Goal: Information Seeking & Learning: Find specific fact

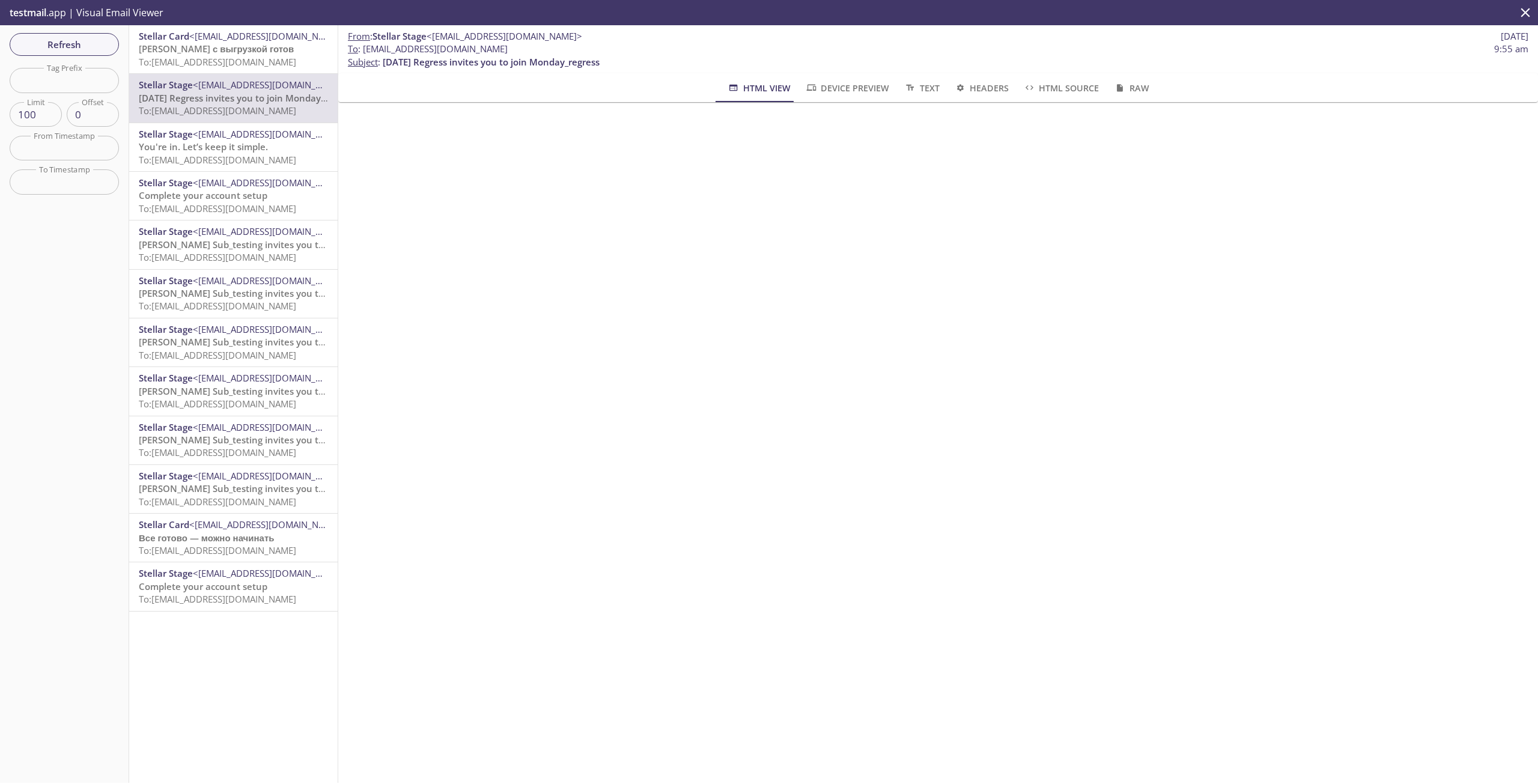
click at [261, 60] on span "To: elbey.monday_regress@inbox.testmail.app" at bounding box center [217, 62] width 157 height 12
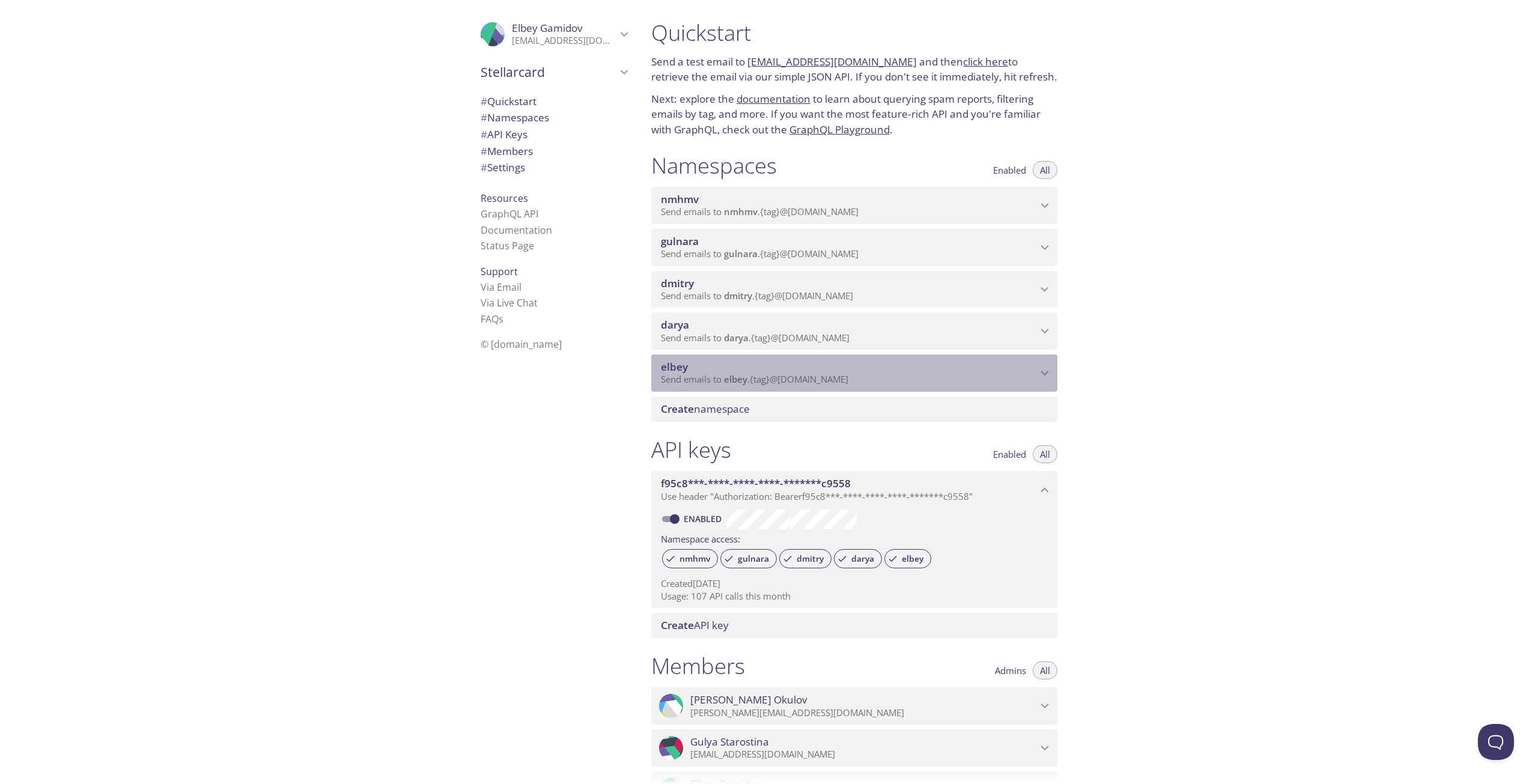
click at [934, 371] on span "elbey" at bounding box center [848, 366] width 376 height 13
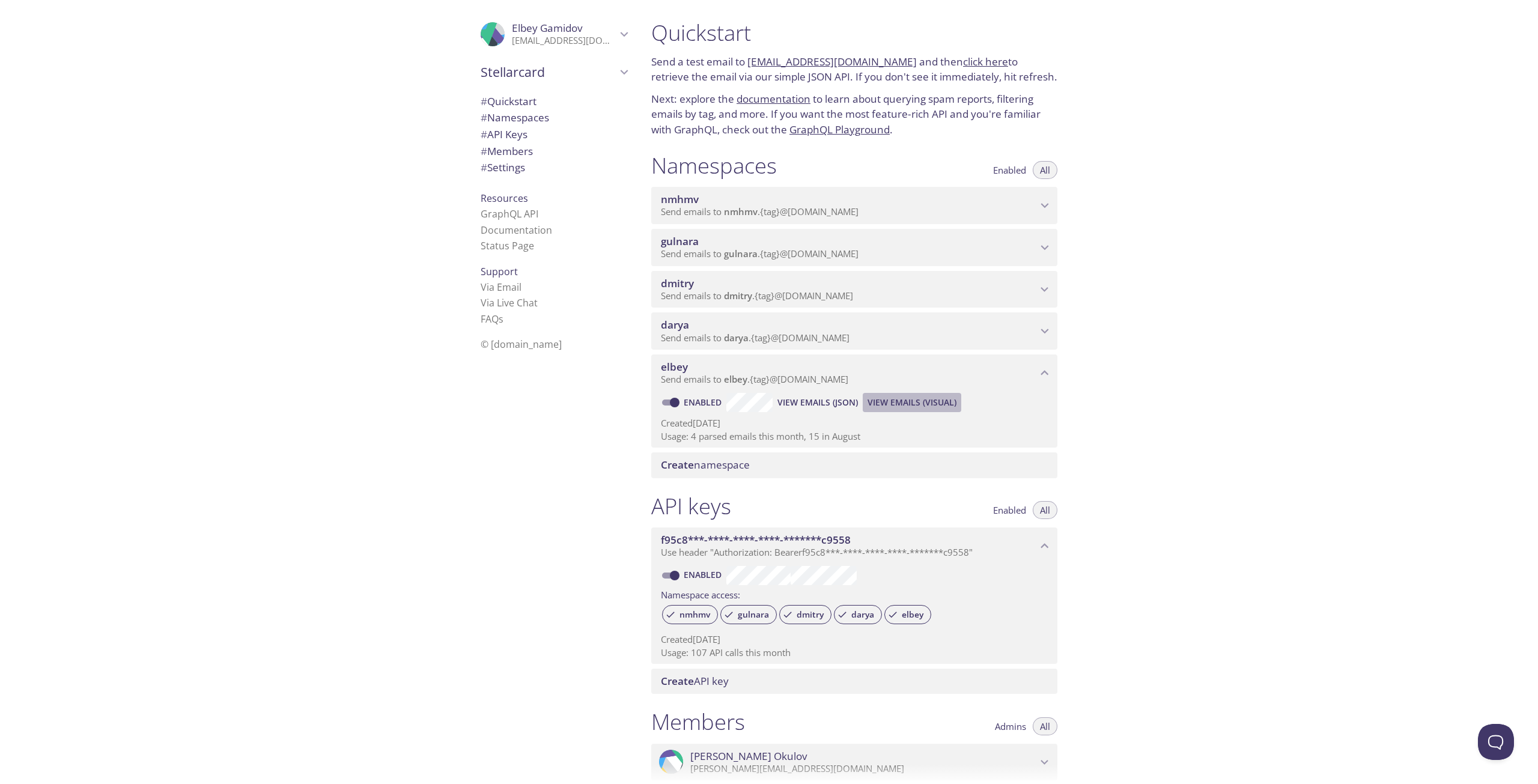
click at [905, 401] on span "View Emails (Visual)" at bounding box center [912, 402] width 89 height 15
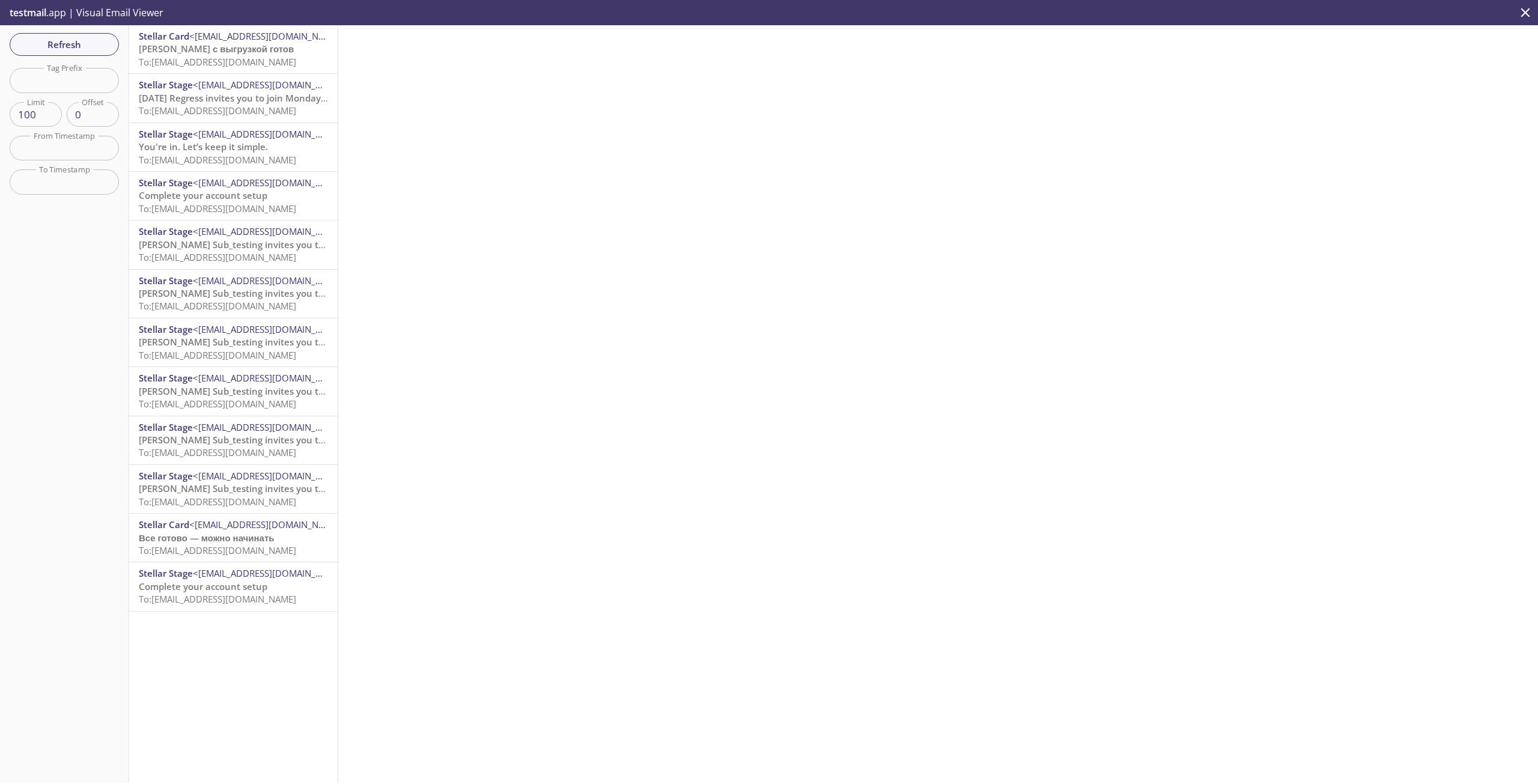
click at [229, 58] on span "To: elbey.monday_regress@inbox.testmail.app" at bounding box center [217, 62] width 157 height 12
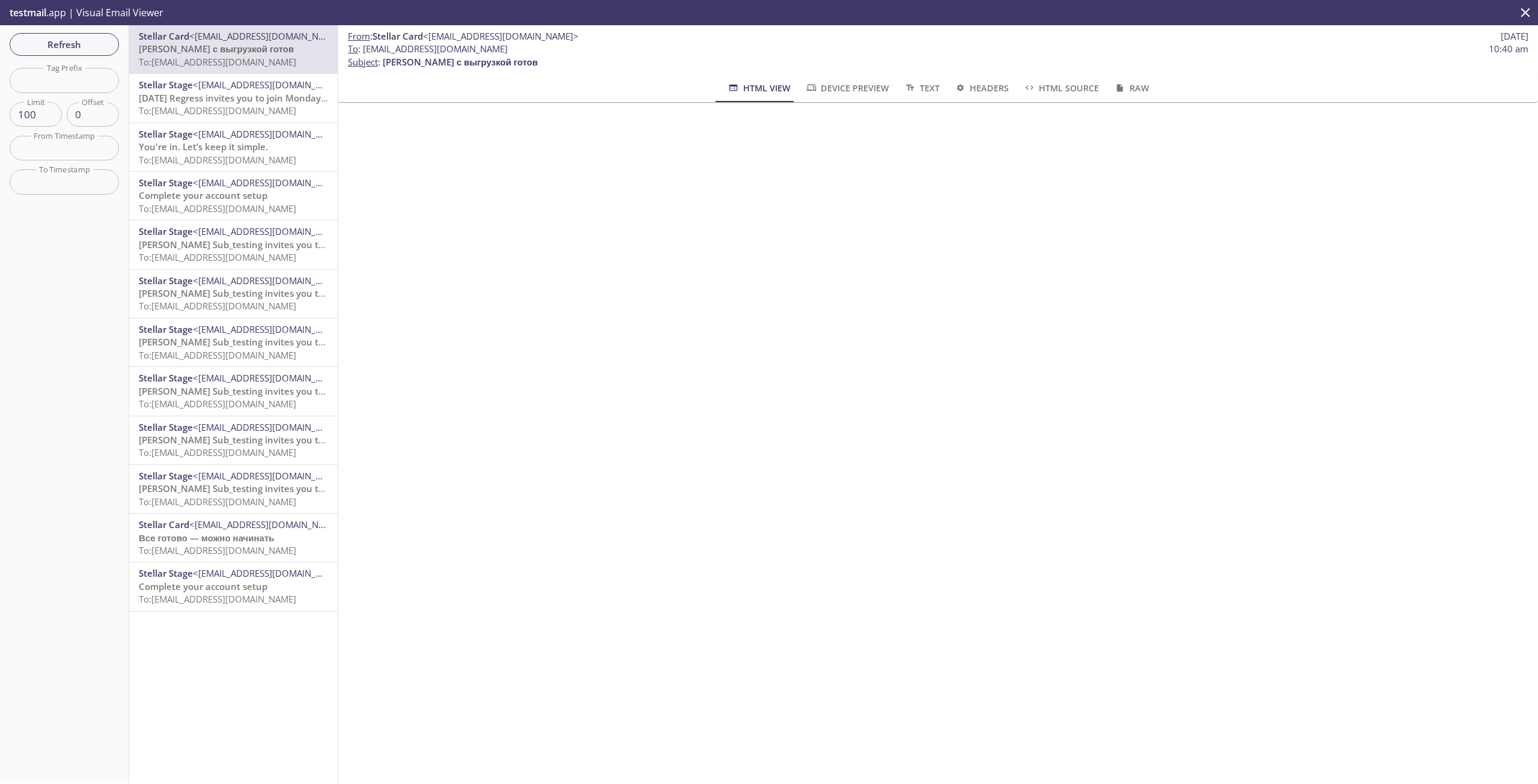
drag, startPoint x: 364, startPoint y: 50, endPoint x: 543, endPoint y: 51, distance: 179.0
click at [507, 51] on span "To : elbey.monday_regress@inbox.testmail.app" at bounding box center [427, 48] width 160 height 13
copy span "[EMAIL_ADDRESS][DOMAIN_NAME]"
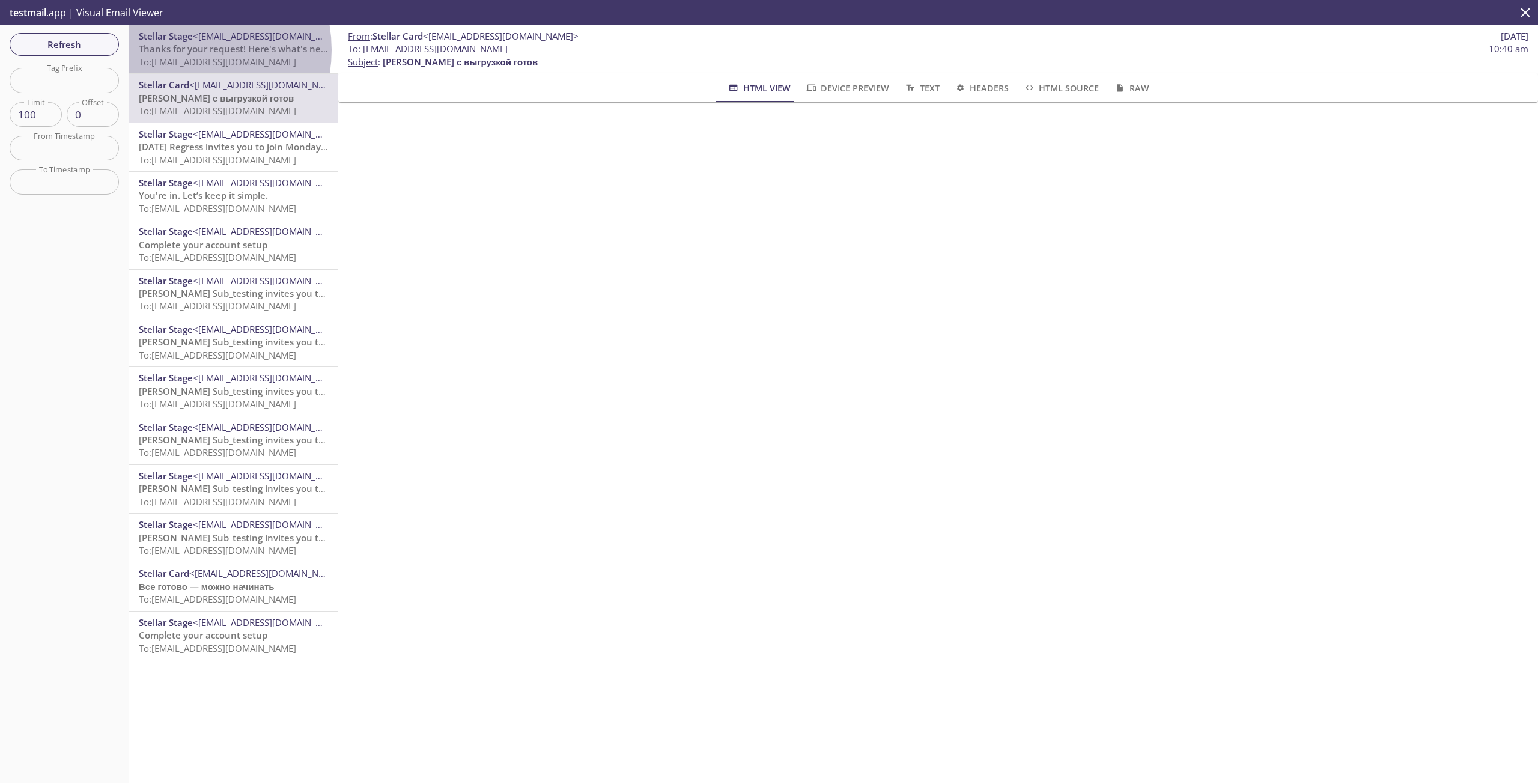
click at [184, 50] on span "Thanks for your request! Here's what's next" at bounding box center [234, 48] width 190 height 12
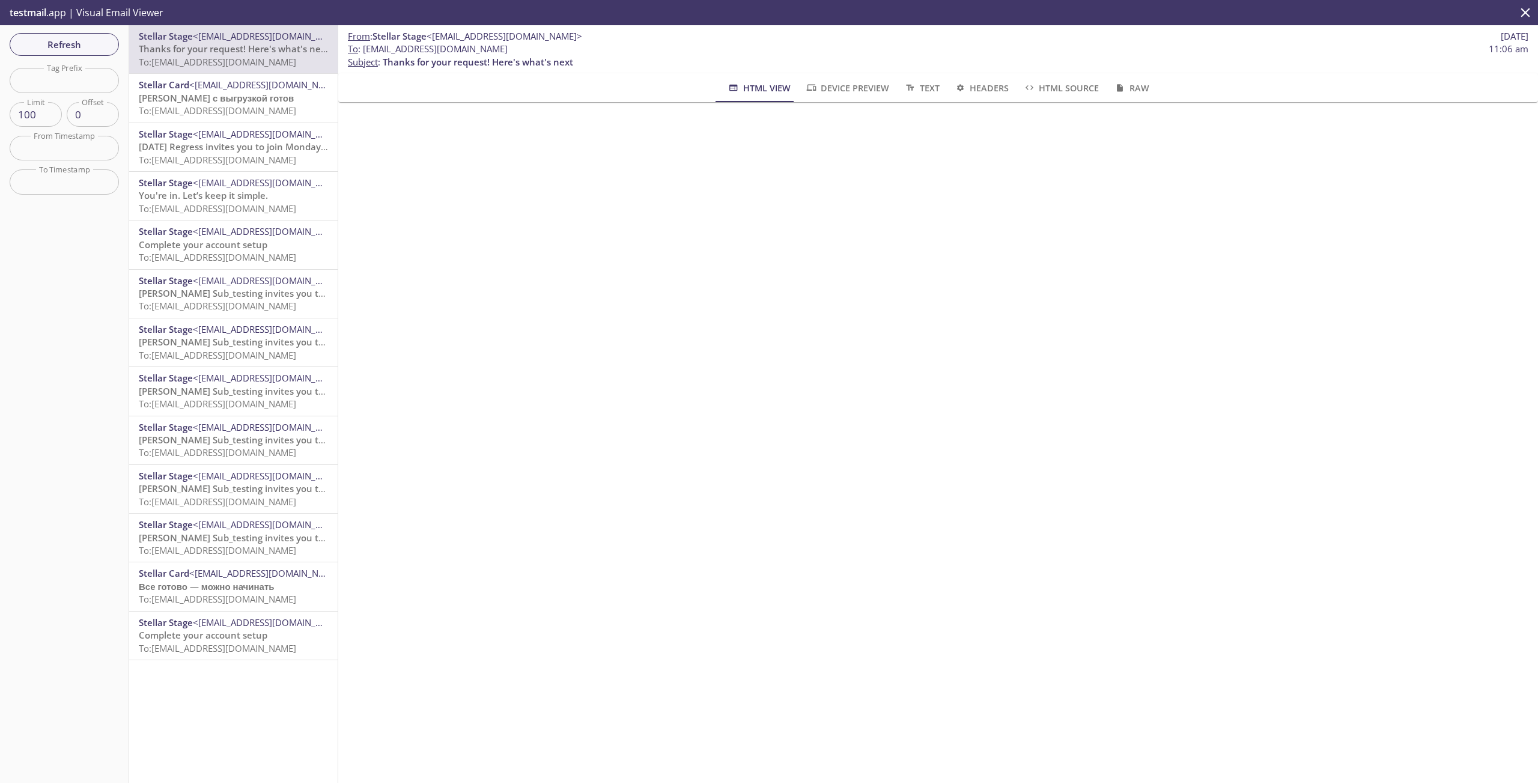
click at [552, 565] on div "From : Stellar Stage <stage@stage.stellarcard.io> 8 Sep 2025 To : elbey.regress…" at bounding box center [938, 404] width 1199 height 758
click at [919, 91] on span "Text" at bounding box center [921, 87] width 35 height 15
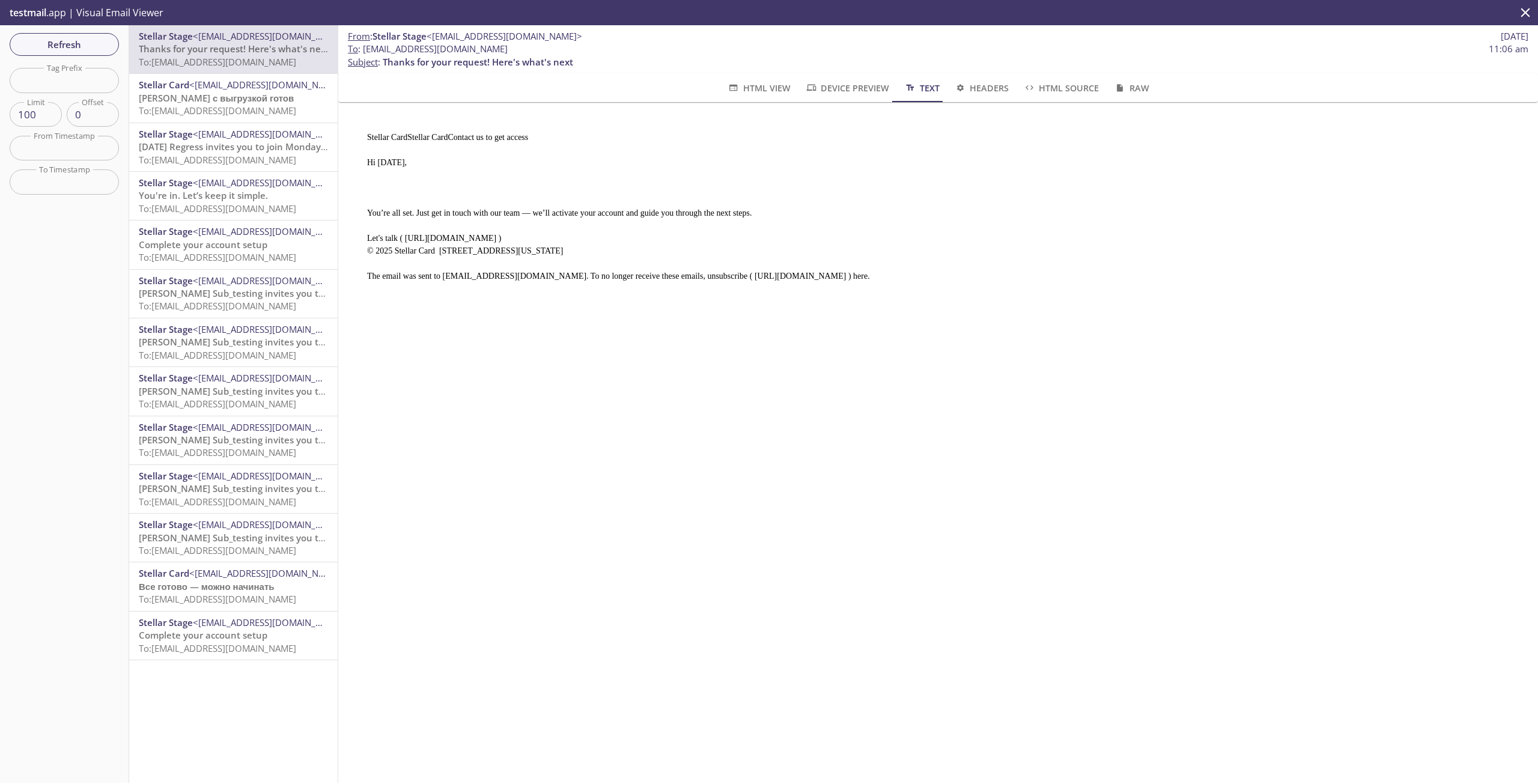
drag, startPoint x: 737, startPoint y: 273, endPoint x: 1016, endPoint y: 267, distance: 279.1
click at [1016, 267] on pre "Stellar CardStellar CardContact us to get access Hi Monday, You’re all set. Jus…" at bounding box center [932, 202] width 1161 height 171
copy pre "http://track.customer.io/unsubscribe/RI3iCAUAAZkoXMEgFxnOhy_6znsOLA=="
click at [544, 388] on div "From : Stellar Stage <stage@stage.stellarcard.io> 8 Sep 2025 To : elbey.regress…" at bounding box center [938, 404] width 1199 height 758
drag, startPoint x: 363, startPoint y: 49, endPoint x: 530, endPoint y: 53, distance: 167.0
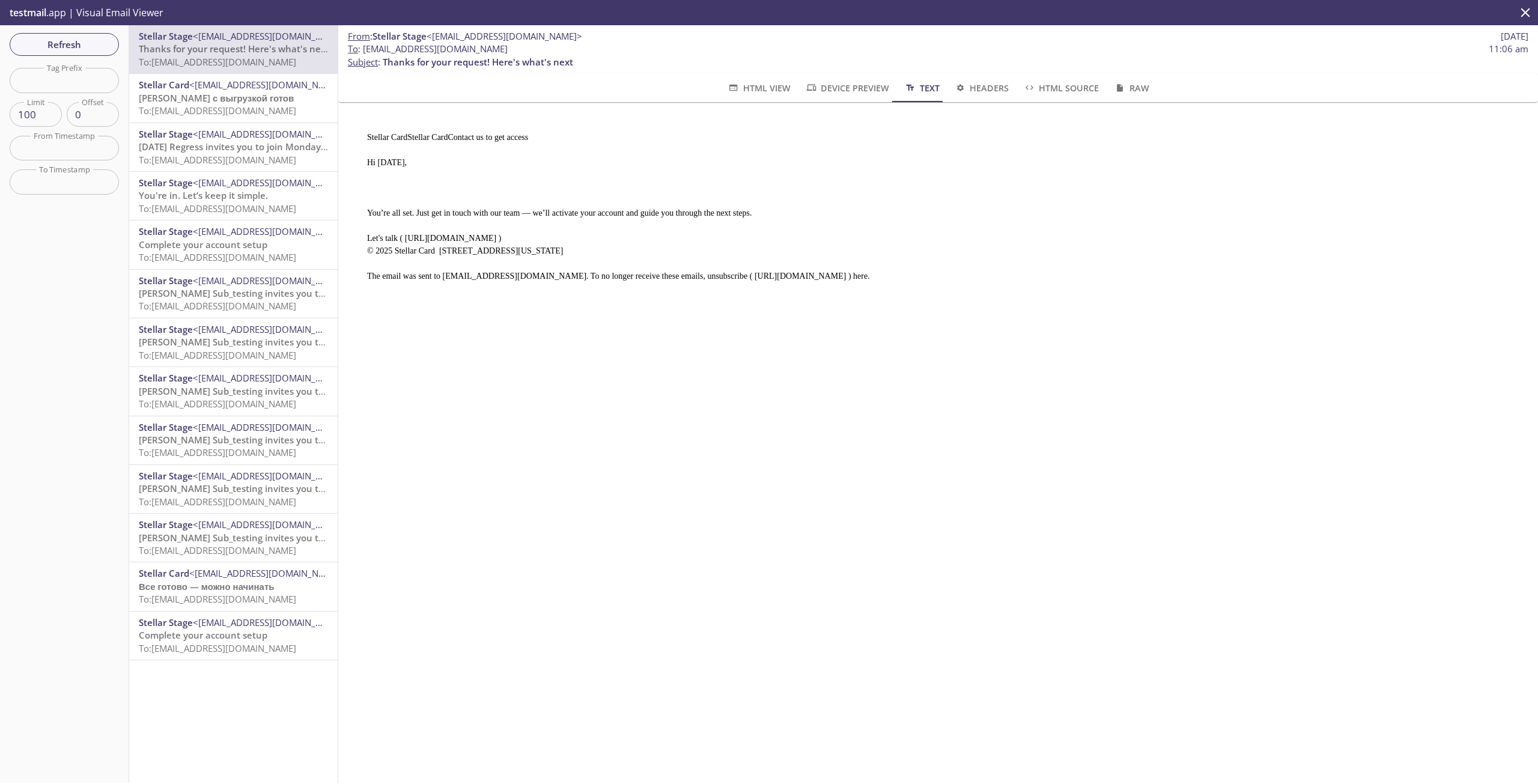
click at [530, 53] on span "To : elbey.regress_lead@inbox.testmail.app 11:06 am" at bounding box center [937, 48] width 1180 height 13
copy span "[EMAIL_ADDRESS][DOMAIN_NAME]"
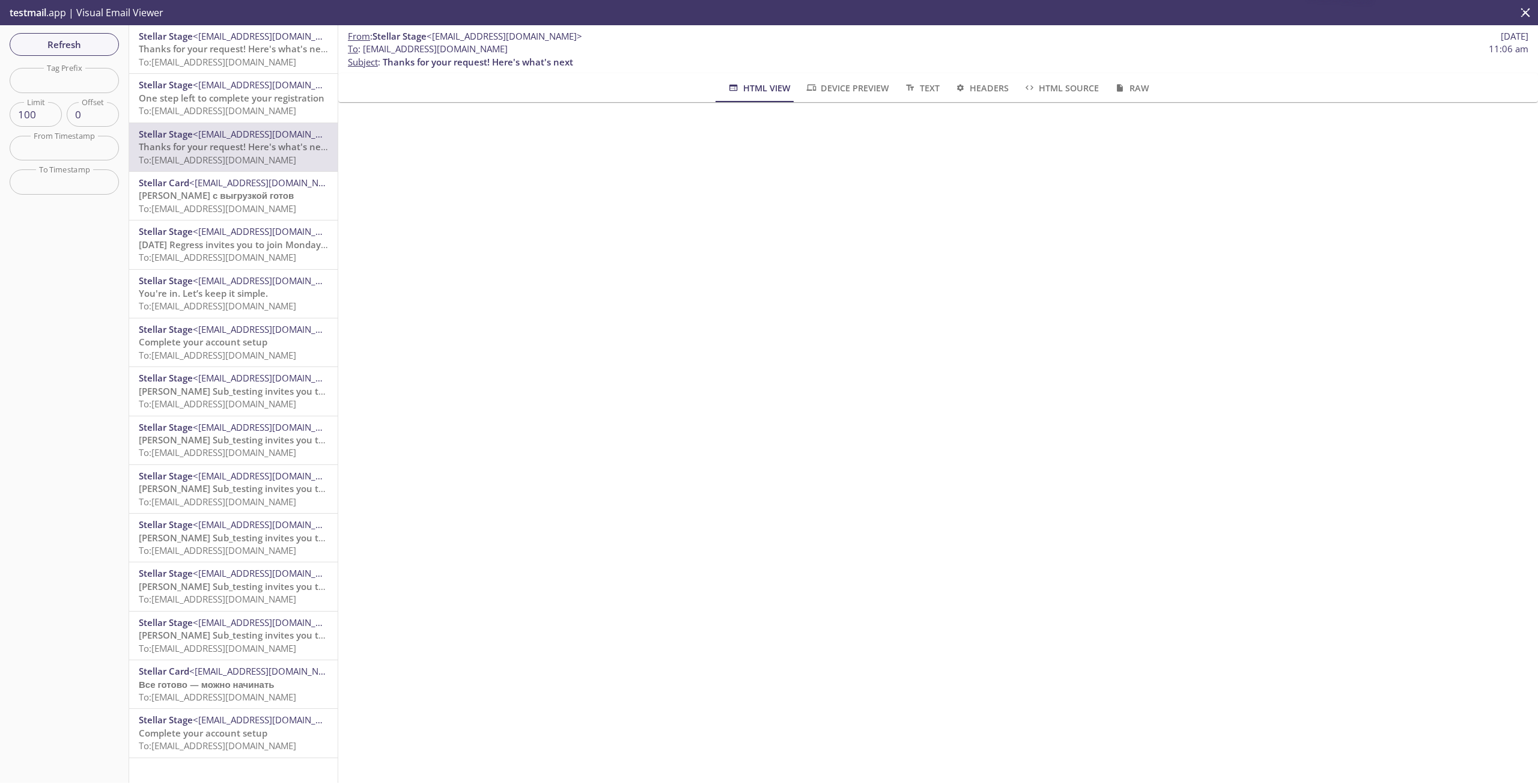
click at [240, 108] on span "To: elbey.regress_lead@inbox.testmail.app" at bounding box center [217, 110] width 157 height 12
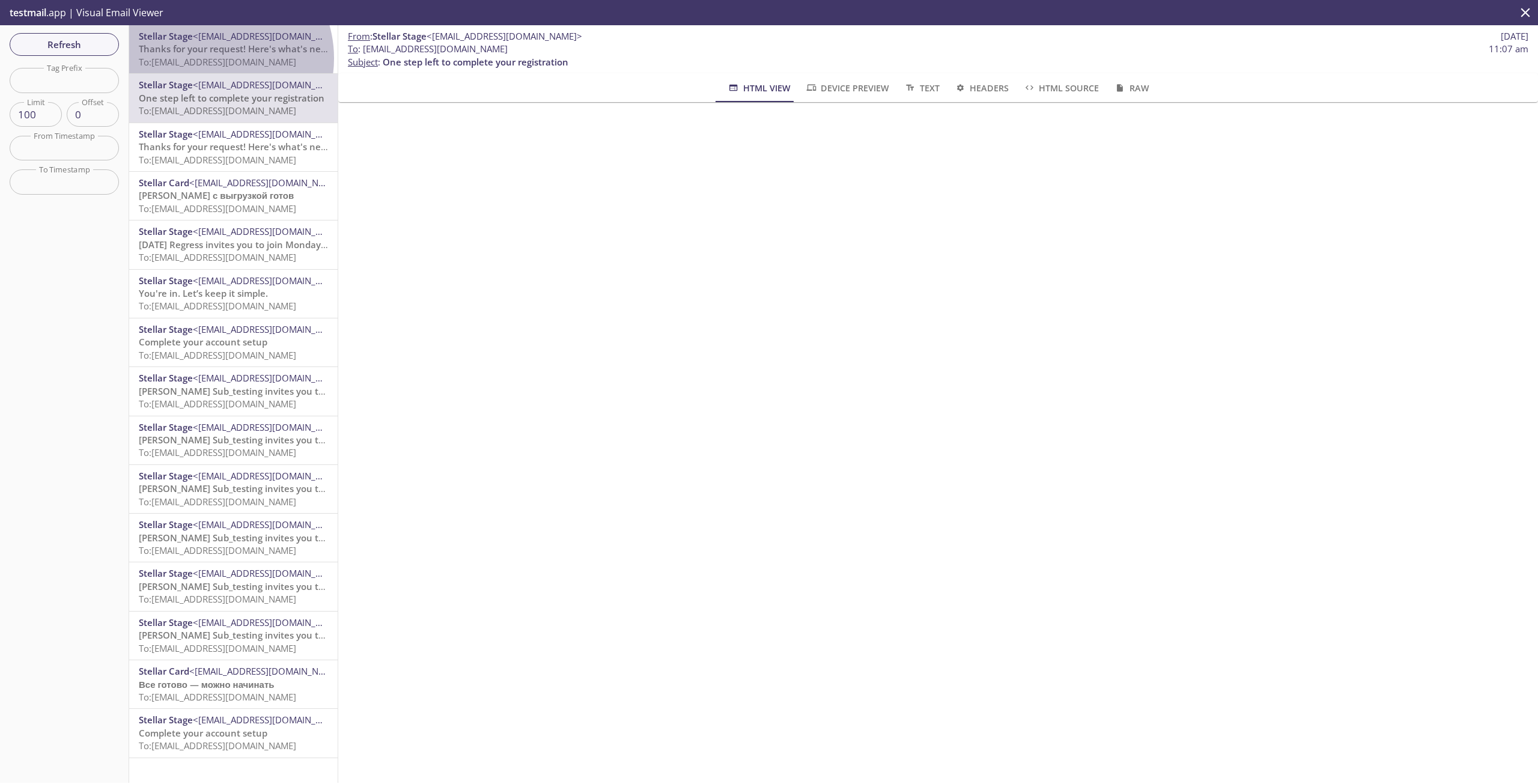
click at [211, 58] on span "To: elbey.regress_lead_onboarding@inbox.testmail.app" at bounding box center [217, 62] width 157 height 12
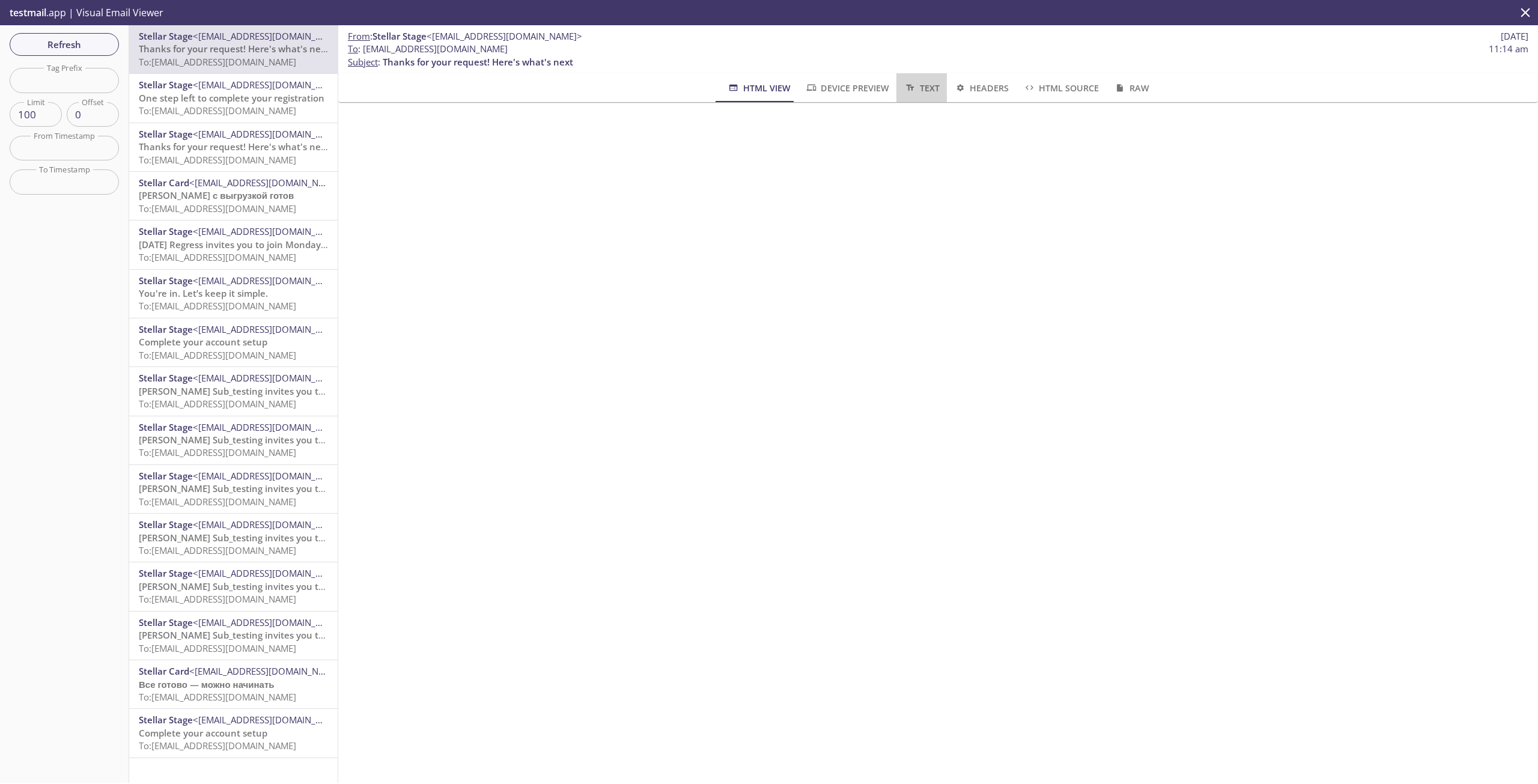
click at [927, 85] on span "Text" at bounding box center [921, 87] width 35 height 15
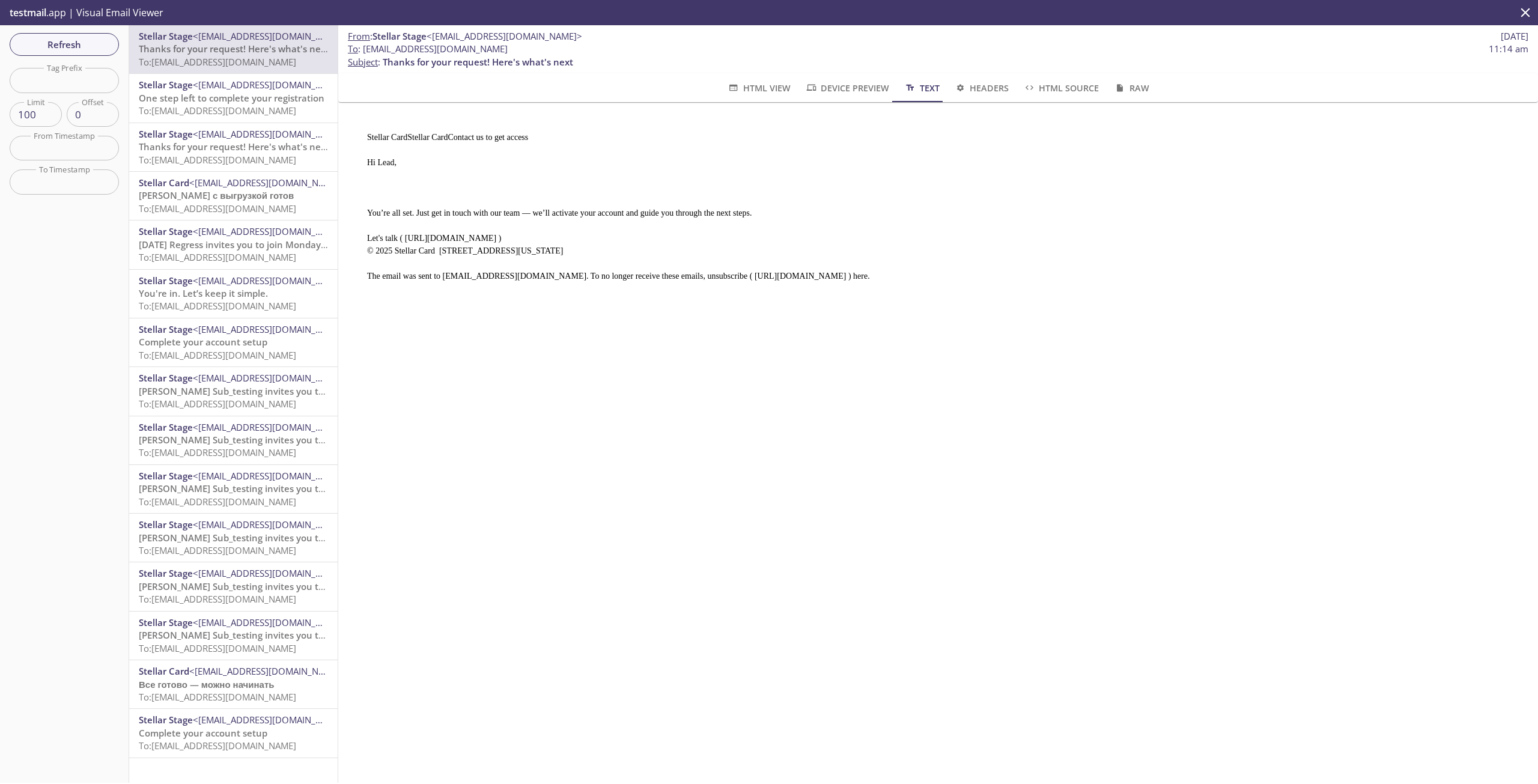
click at [221, 103] on span "One step left to complete your registration" at bounding box center [231, 98] width 186 height 12
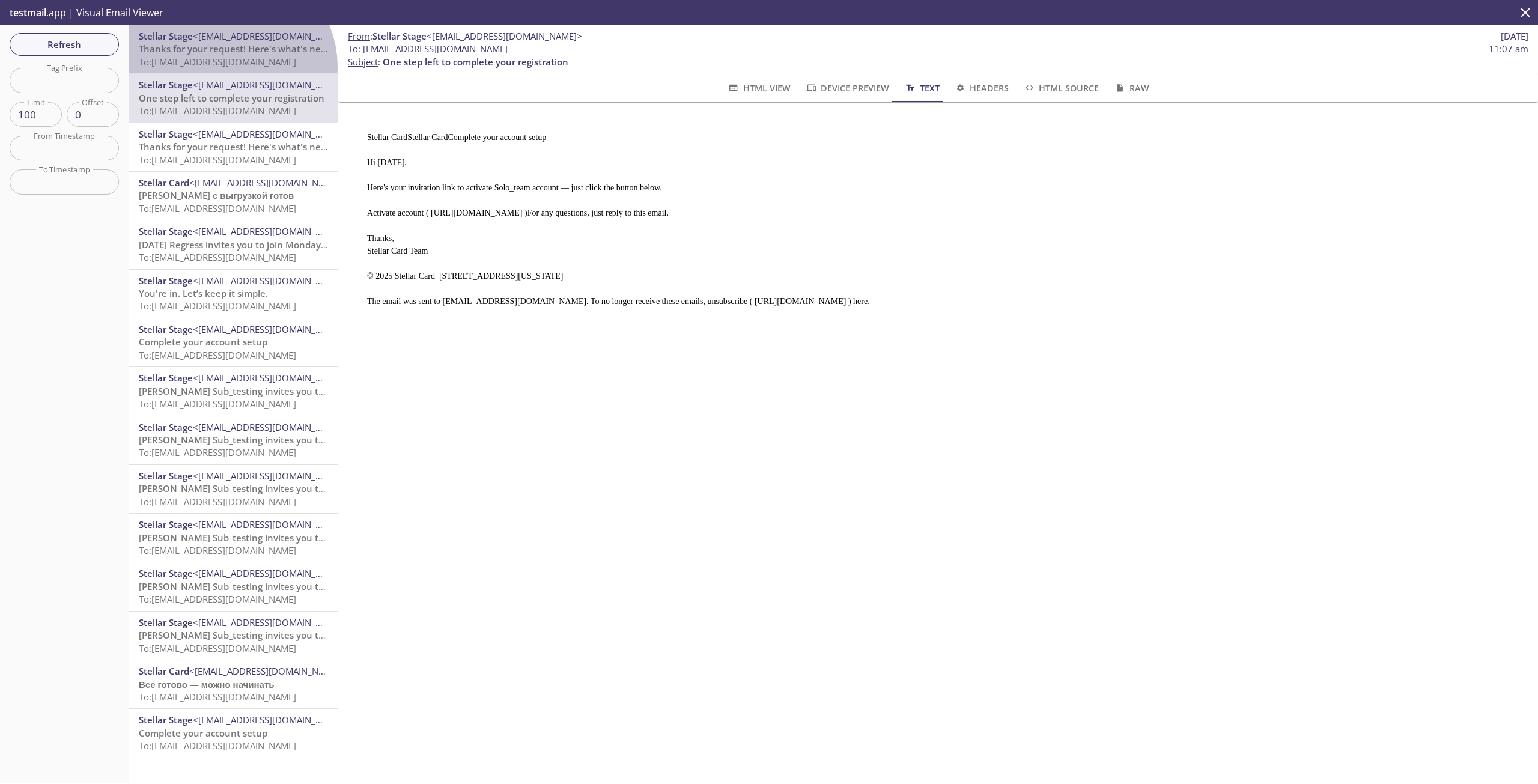
click at [229, 67] on span "To: [EMAIL_ADDRESS][DOMAIN_NAME]" at bounding box center [217, 62] width 157 height 12
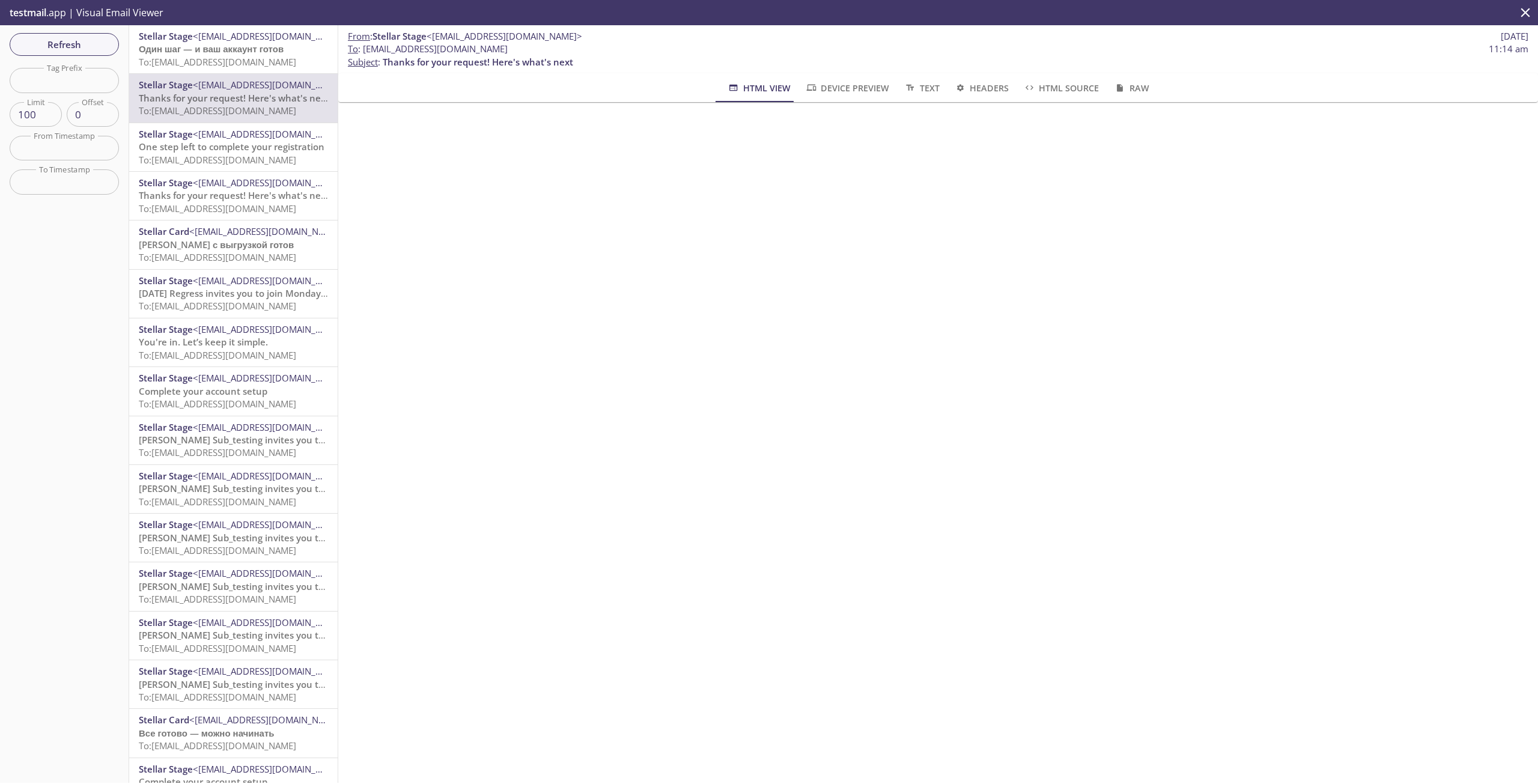
click at [245, 59] on span "To: [EMAIL_ADDRESS][DOMAIN_NAME]" at bounding box center [217, 62] width 157 height 12
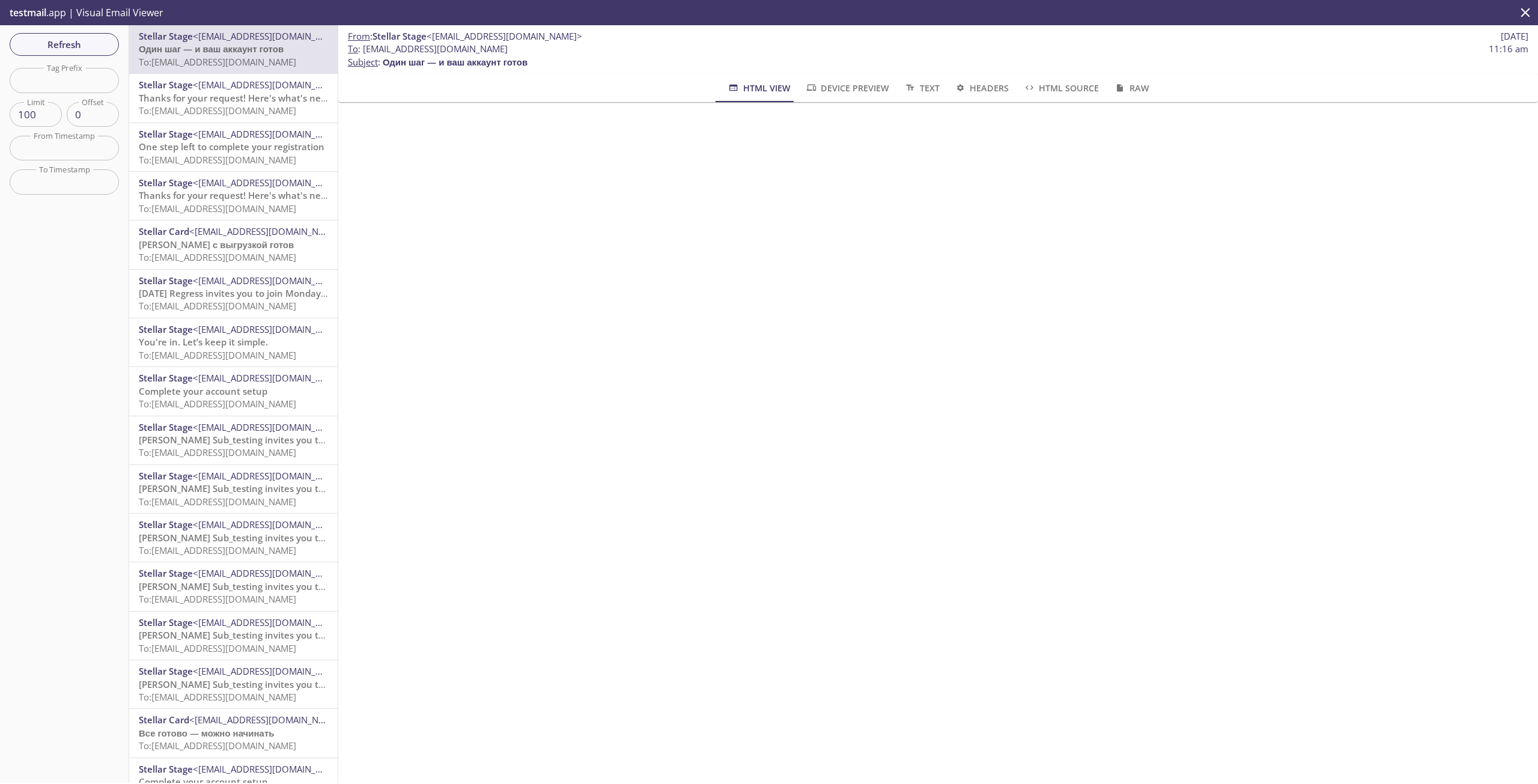
click at [928, 89] on span "Text" at bounding box center [921, 87] width 35 height 15
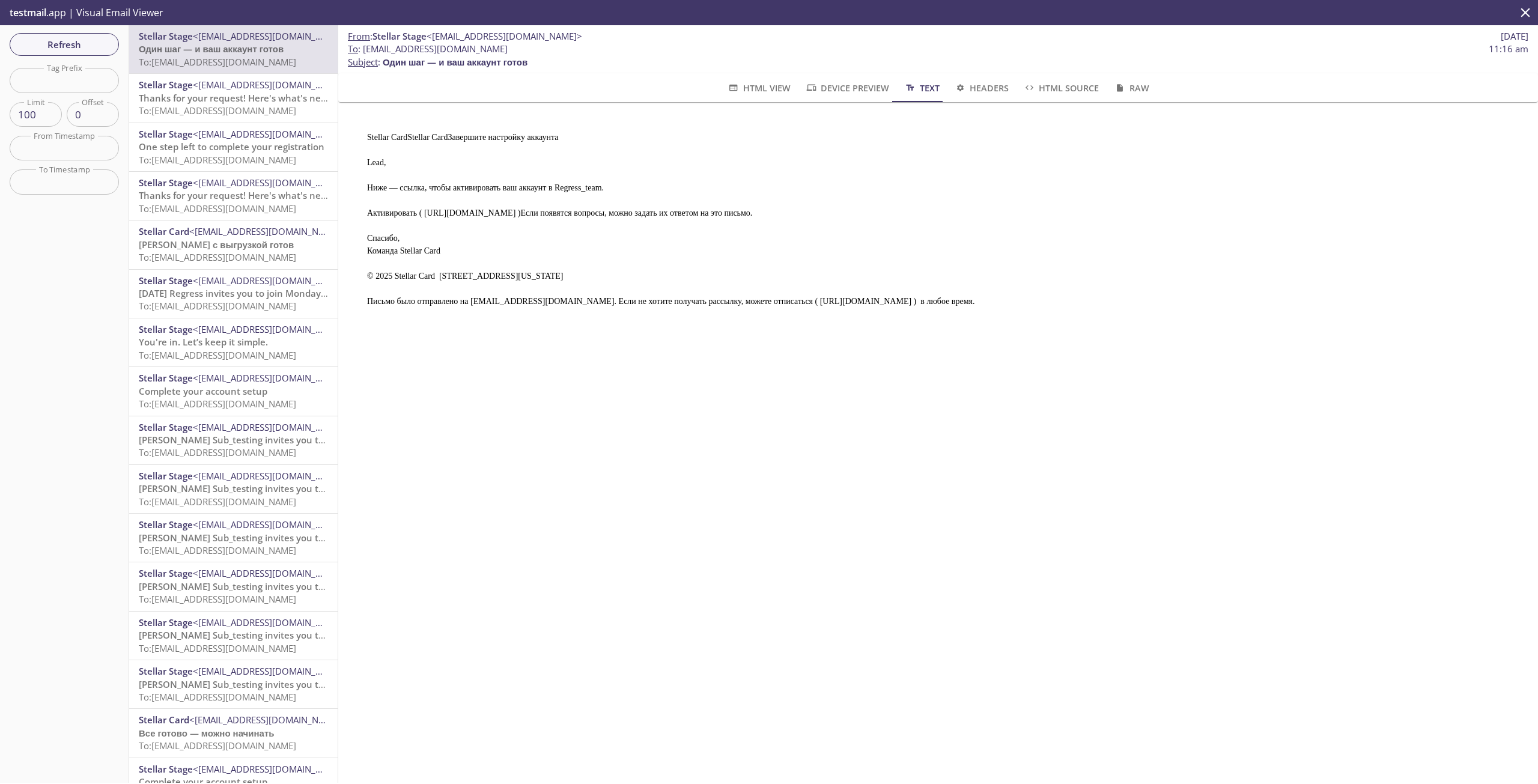
click at [418, 208] on pre "Stellar CardStellar CardЗавершите настройку аккаунта Lead, Ниже — ссылка, чтобы…" at bounding box center [932, 214] width 1161 height 195
drag, startPoint x: 420, startPoint y: 208, endPoint x: 832, endPoint y: 209, distance: 412.0
click at [832, 209] on pre "Stellar CardStellar CardЗавершите настройку аккаунта Lead, Ниже — ссылка, чтобы…" at bounding box center [932, 214] width 1161 height 195
copy pre "[URL][DOMAIN_NAME]"
